Goal: Information Seeking & Learning: Learn about a topic

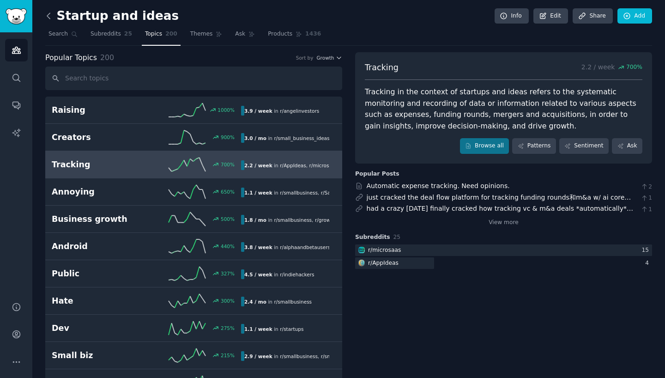
click at [48, 17] on icon at bounding box center [48, 16] width 3 height 6
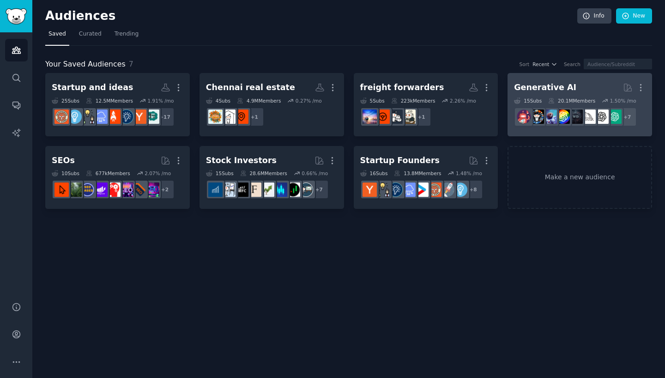
click at [533, 83] on div "Generative AI" at bounding box center [545, 88] width 62 height 12
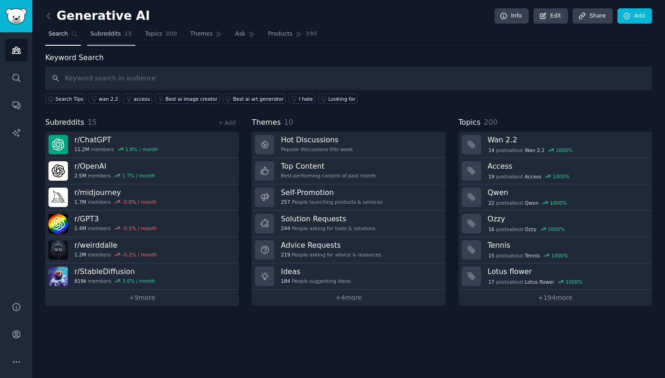
click at [115, 36] on span "Subreddits" at bounding box center [105, 34] width 30 height 8
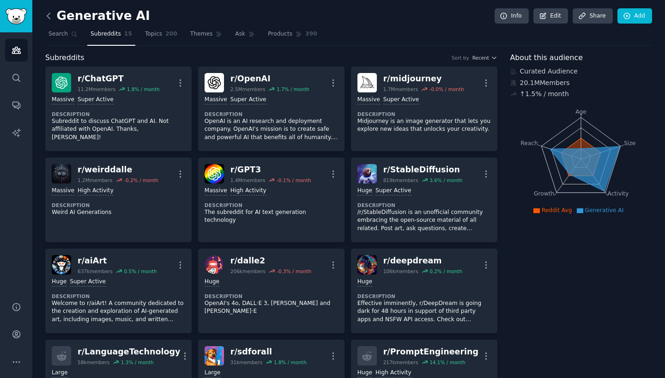
click at [50, 14] on icon at bounding box center [49, 16] width 10 height 10
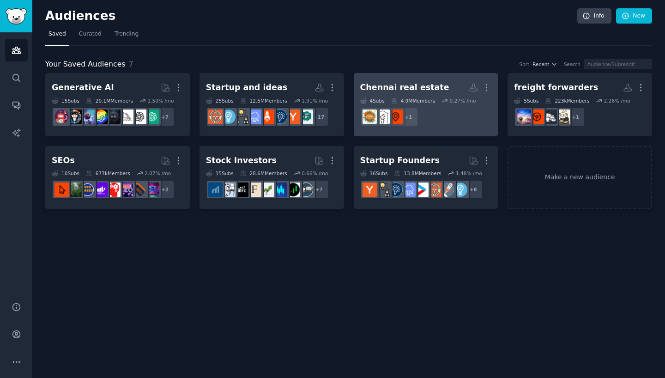
click at [421, 88] on div "Chennai real estate" at bounding box center [404, 88] width 89 height 12
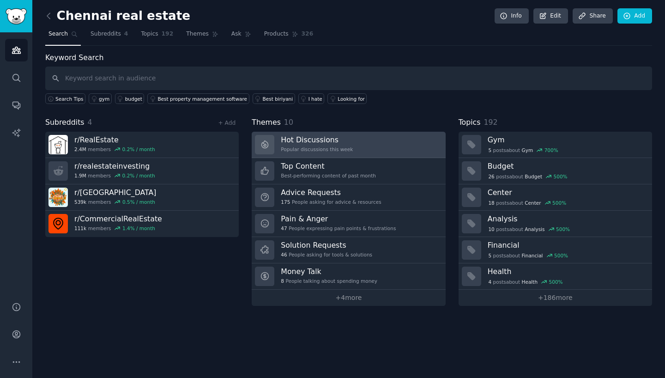
click at [321, 138] on h3 "Hot Discussions" at bounding box center [317, 140] width 72 height 10
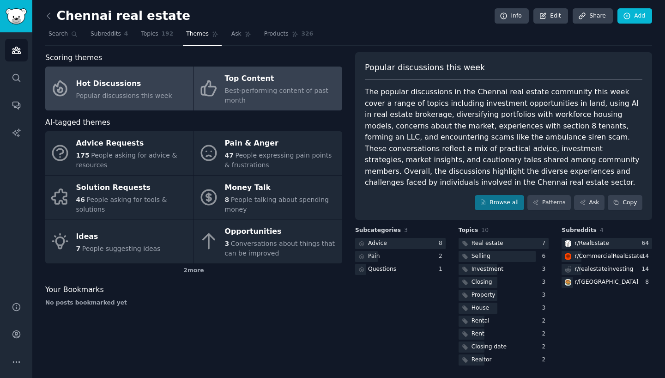
click at [273, 84] on div "Top Content" at bounding box center [281, 79] width 113 height 15
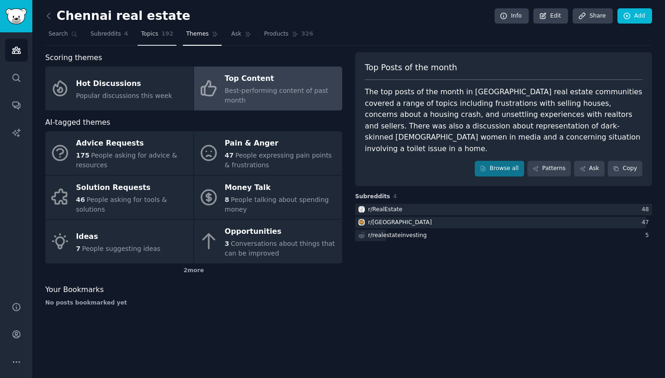
click at [147, 33] on span "Topics" at bounding box center [149, 34] width 17 height 8
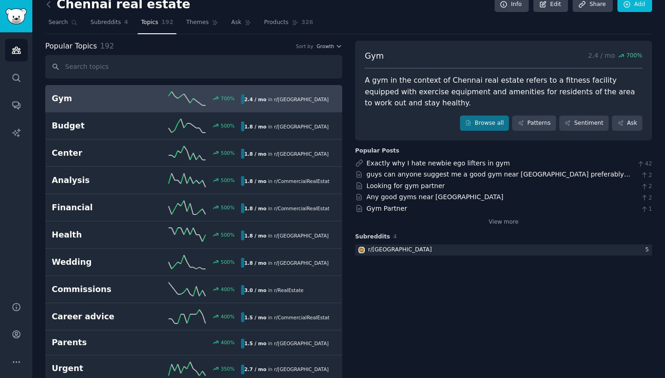
scroll to position [13, 0]
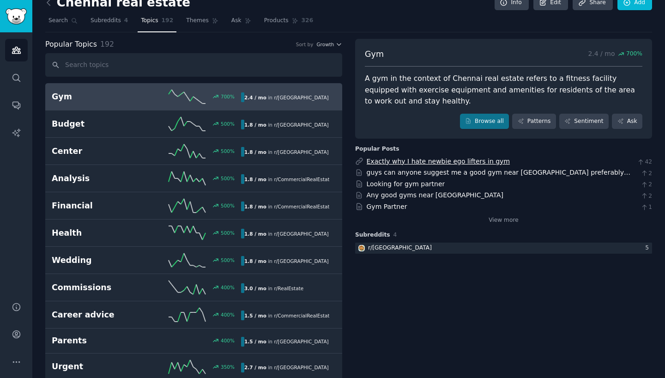
click at [421, 158] on link "Exactly why I hate newbie ego lifters in gym" at bounding box center [439, 160] width 144 height 7
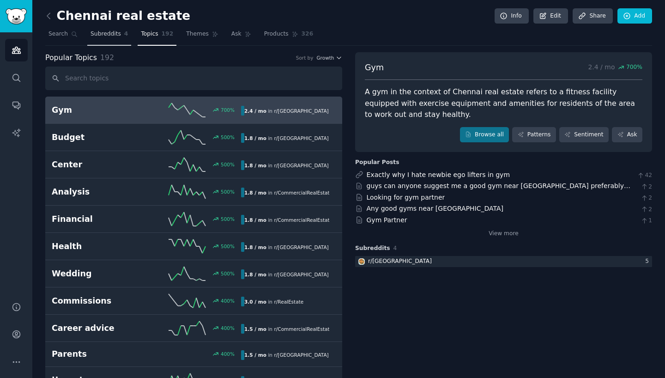
scroll to position [0, 0]
click at [115, 36] on span "Subreddits" at bounding box center [105, 34] width 30 height 8
